Goal: Information Seeking & Learning: Learn about a topic

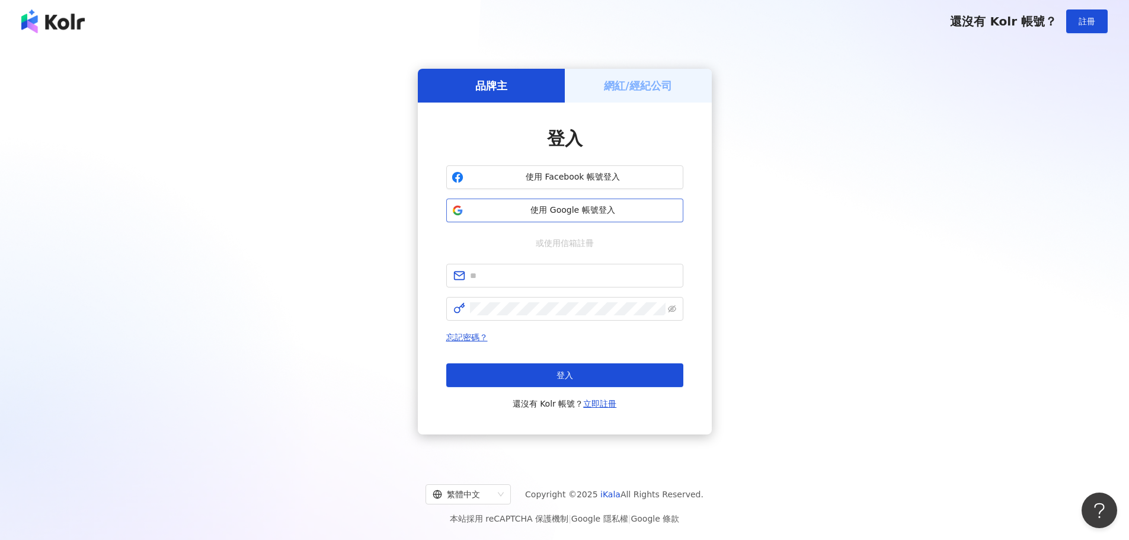
click at [529, 212] on span "使用 Google 帳號登入" at bounding box center [573, 210] width 210 height 12
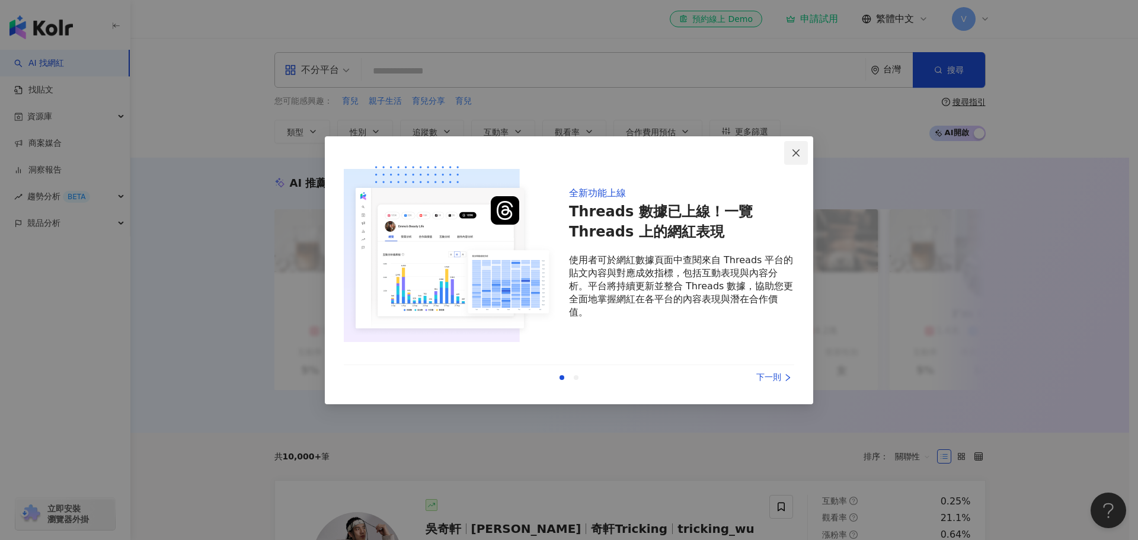
click at [795, 158] on button "Close" at bounding box center [796, 153] width 24 height 24
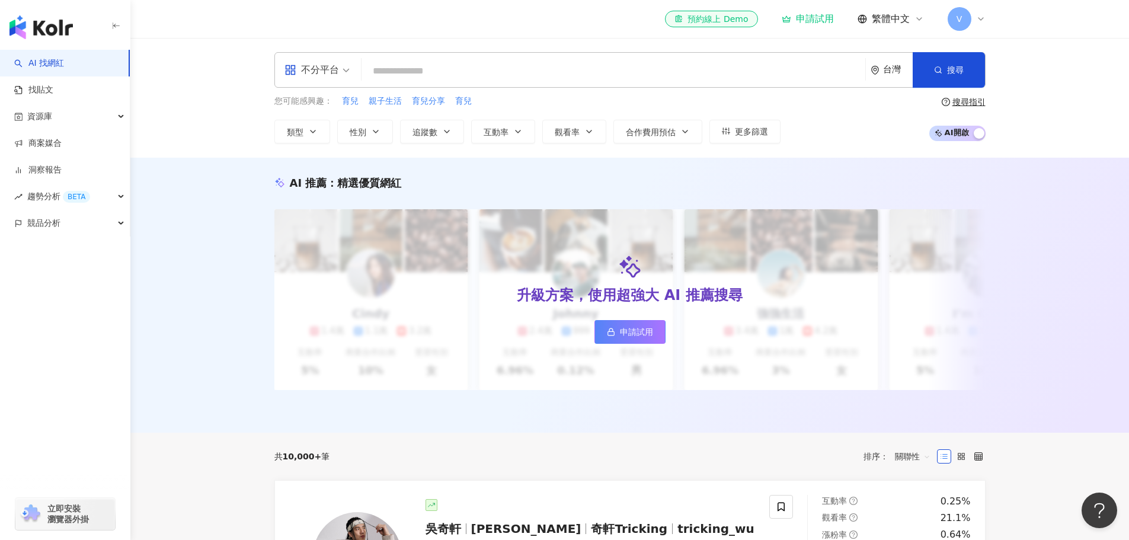
click at [411, 63] on input "search" at bounding box center [613, 71] width 494 height 23
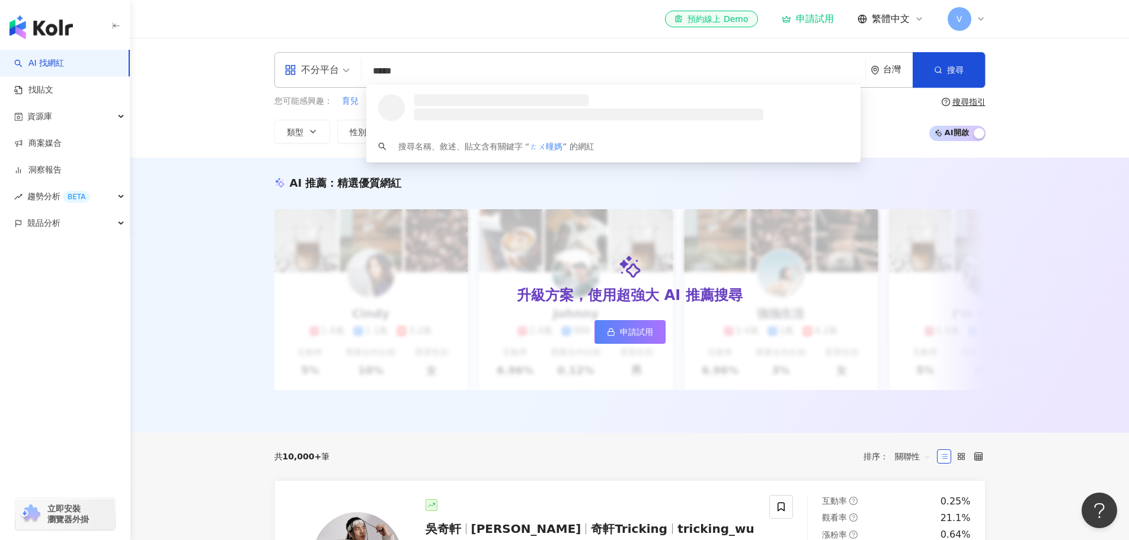
type input "***"
click at [491, 109] on div "4,984 追蹤者" at bounding box center [607, 112] width 392 height 12
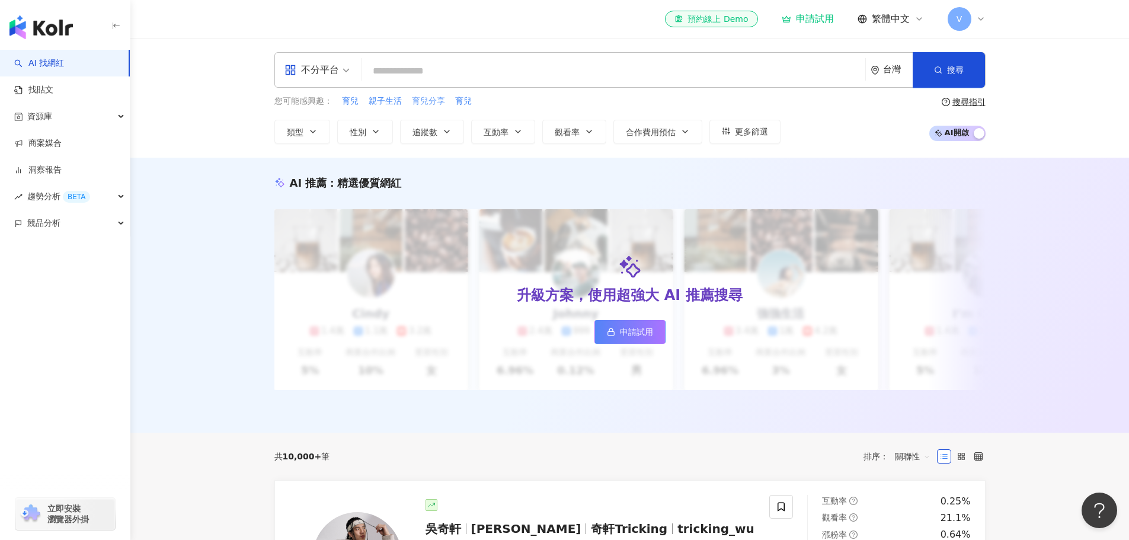
click at [422, 100] on span "育兒分享" at bounding box center [428, 101] width 33 height 12
type input "****"
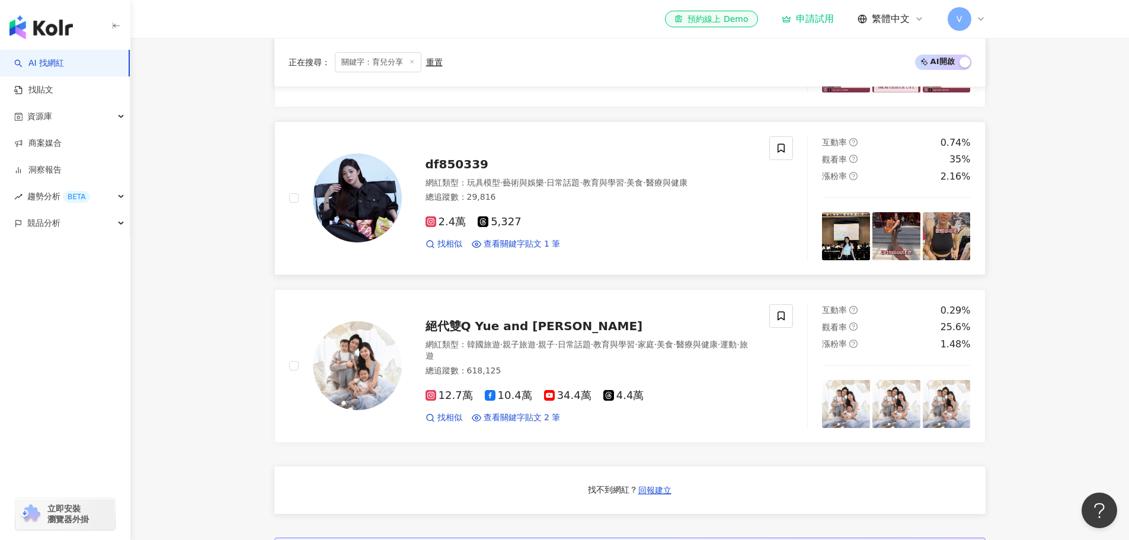
scroll to position [770, 0]
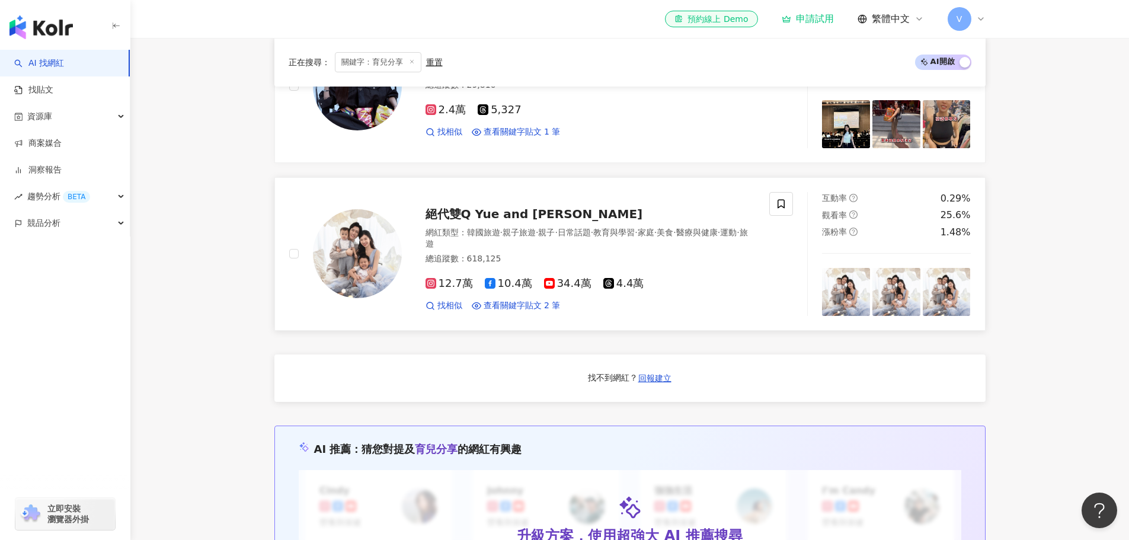
click at [467, 221] on span "絕代雙Q Yue and Wei" at bounding box center [533, 214] width 217 height 14
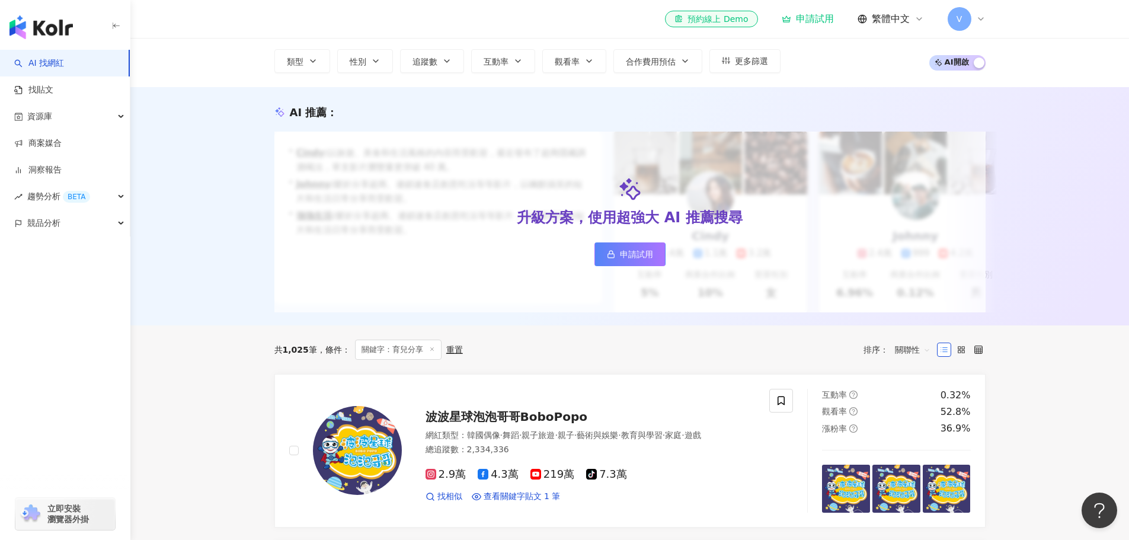
scroll to position [16, 0]
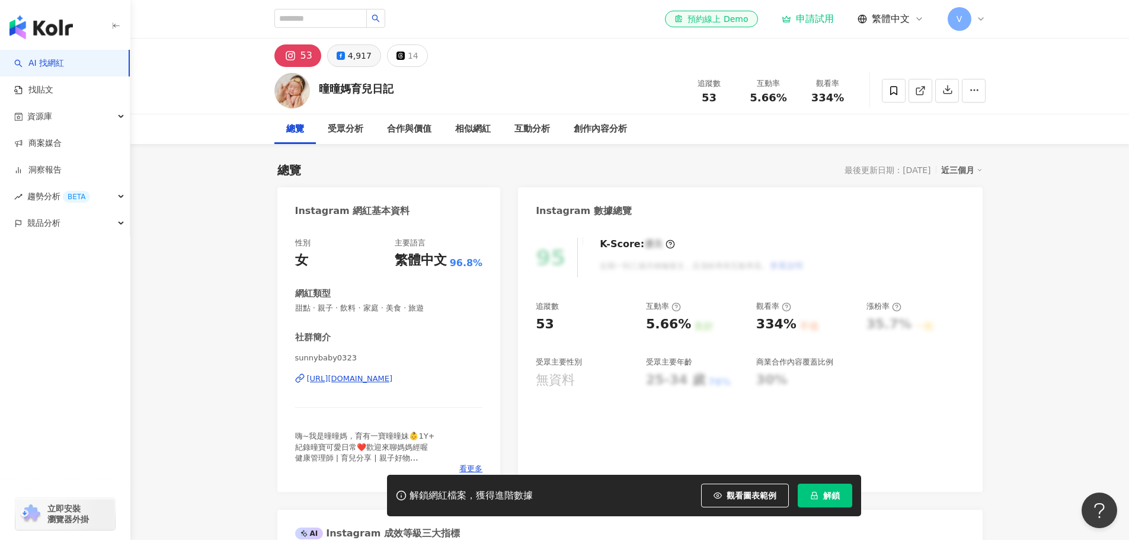
click at [354, 59] on div "4,917" at bounding box center [360, 55] width 24 height 17
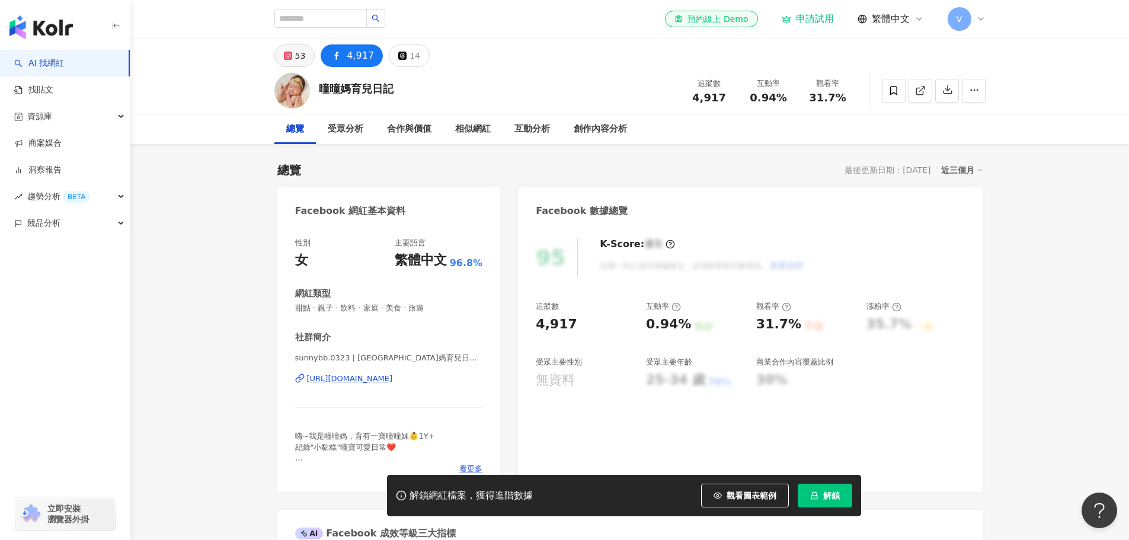
click at [284, 55] on icon at bounding box center [288, 56] width 8 height 8
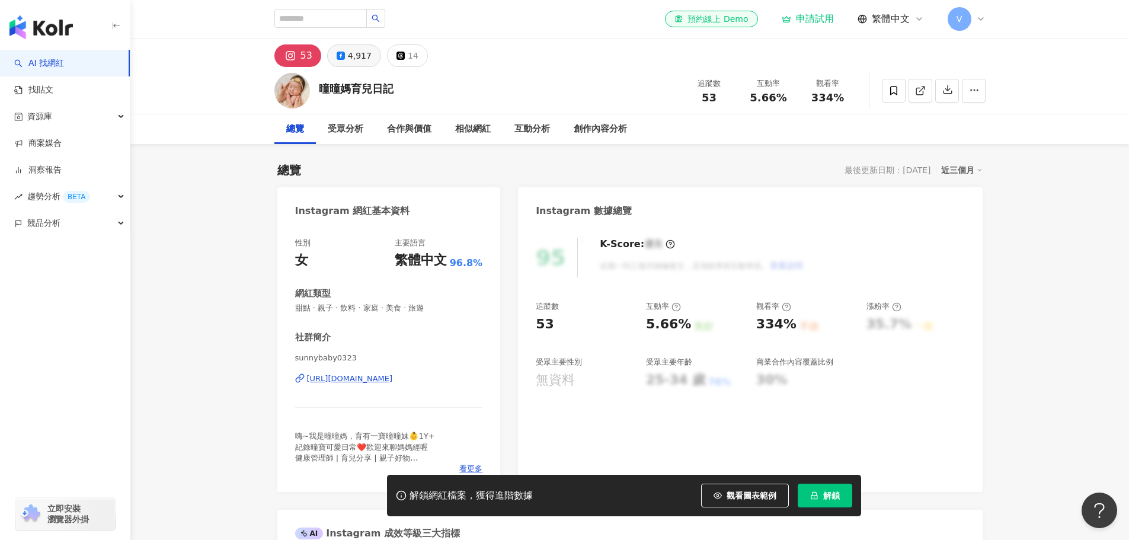
click at [361, 53] on div "4,917" at bounding box center [360, 55] width 24 height 17
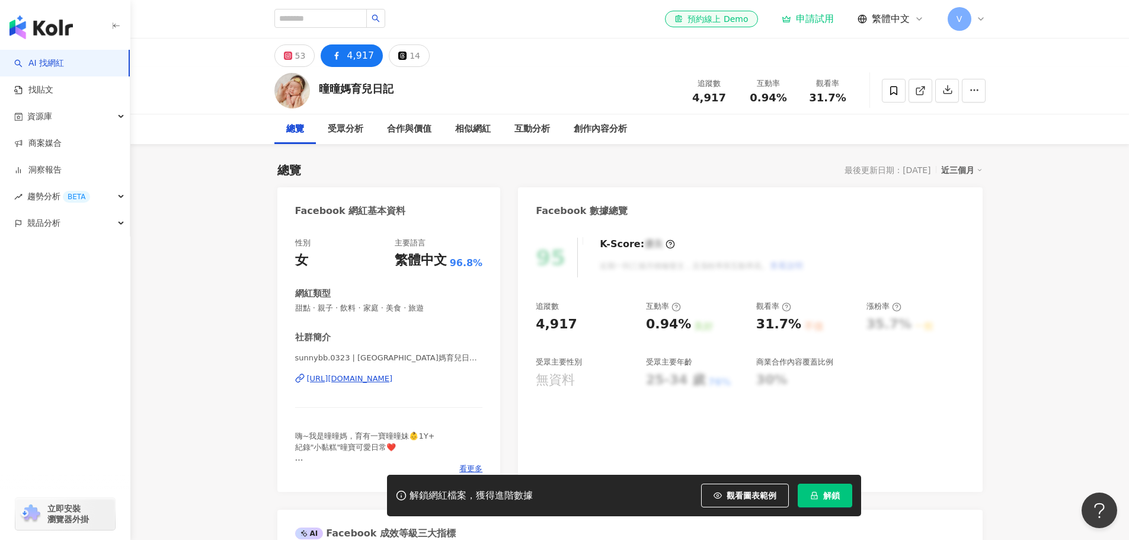
click at [414, 55] on div "14" at bounding box center [414, 55] width 11 height 17
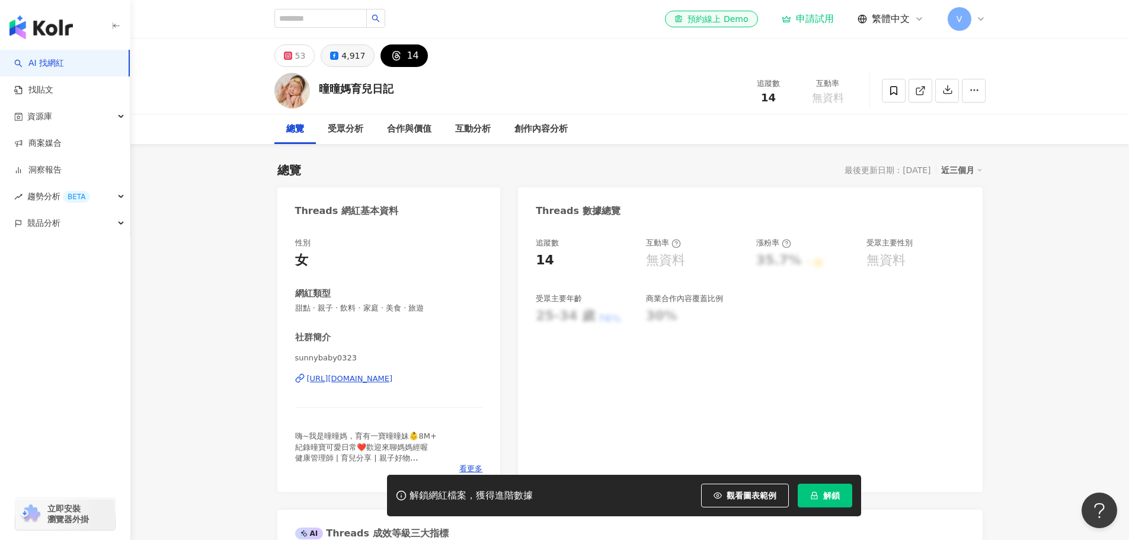
click at [338, 50] on button "4,917" at bounding box center [348, 55] width 54 height 23
click at [350, 49] on div "4,917" at bounding box center [353, 55] width 24 height 17
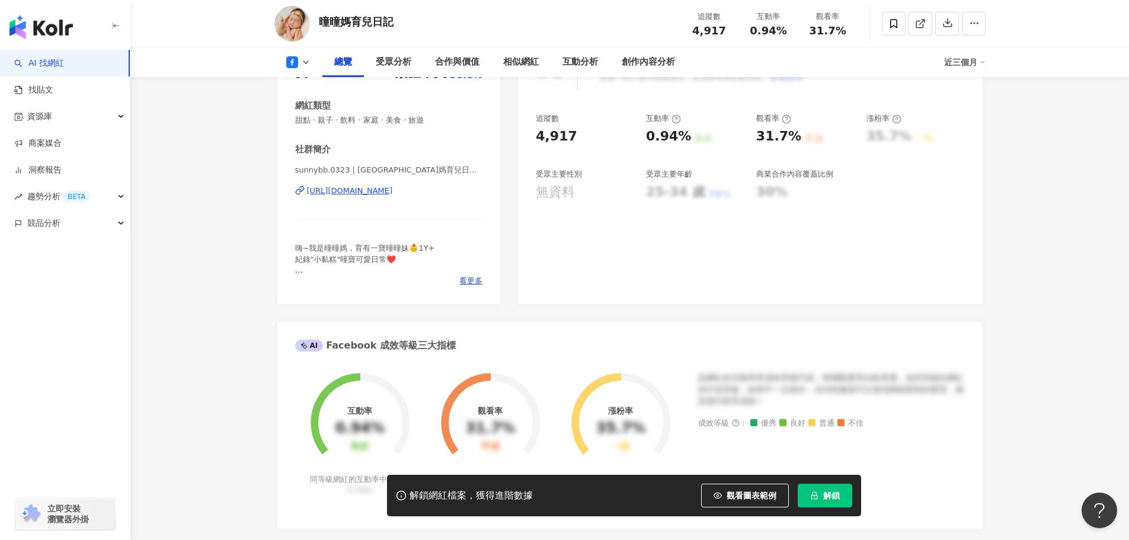
scroll to position [296, 0]
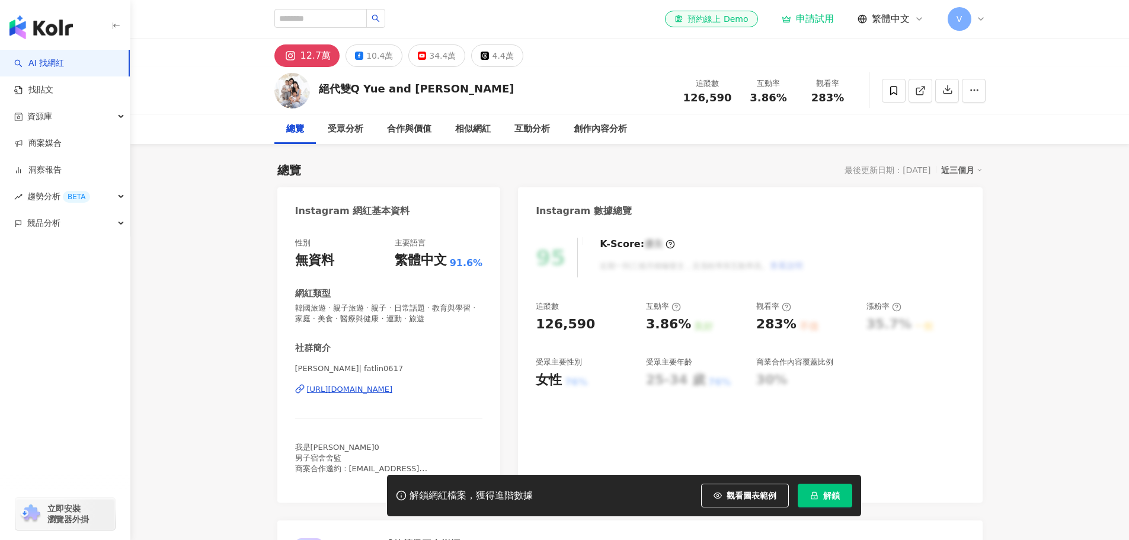
click at [393, 391] on div "https://www.instagram.com/fatlin0617/" at bounding box center [350, 389] width 86 height 11
